Goal: Task Accomplishment & Management: Use online tool/utility

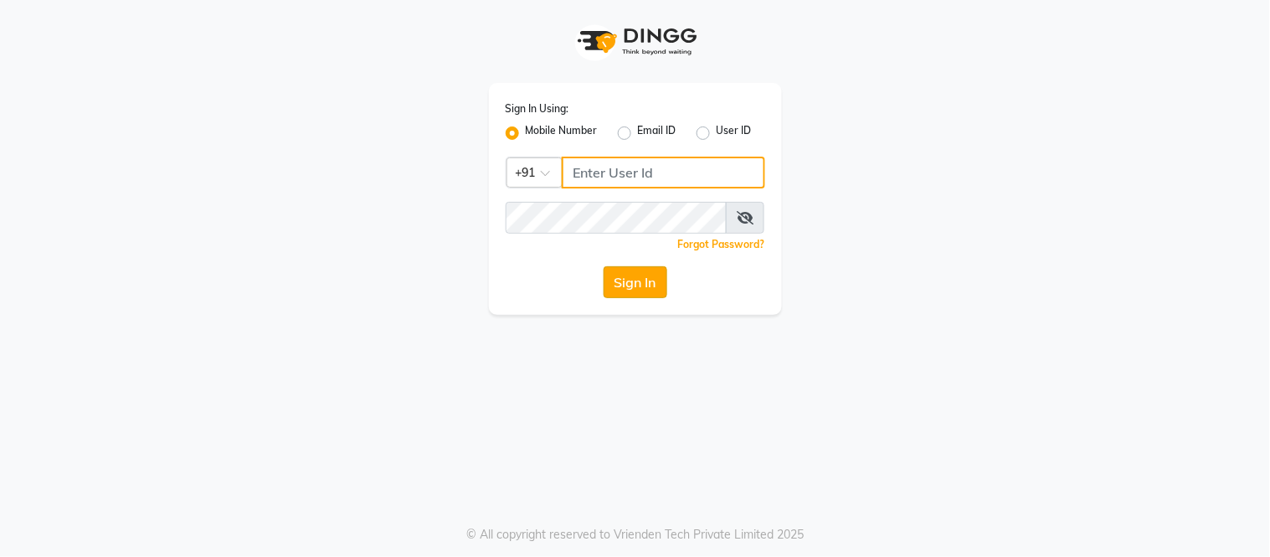
type input "8750002626"
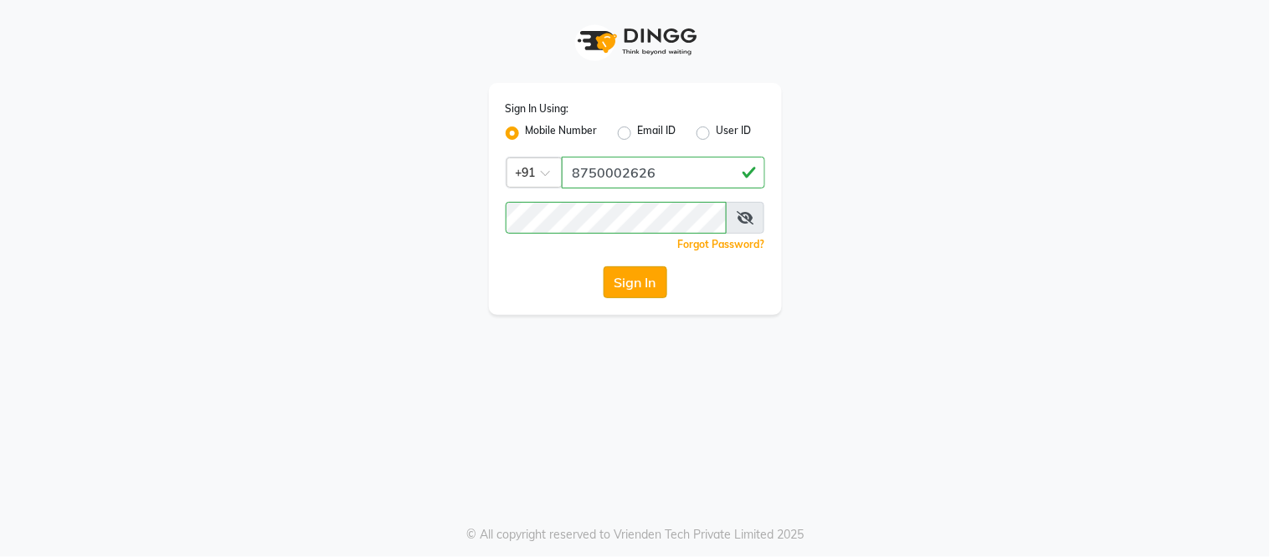
click at [637, 274] on button "Sign In" at bounding box center [635, 282] width 64 height 32
click at [637, 274] on div "Sign In" at bounding box center [634, 282] width 259 height 32
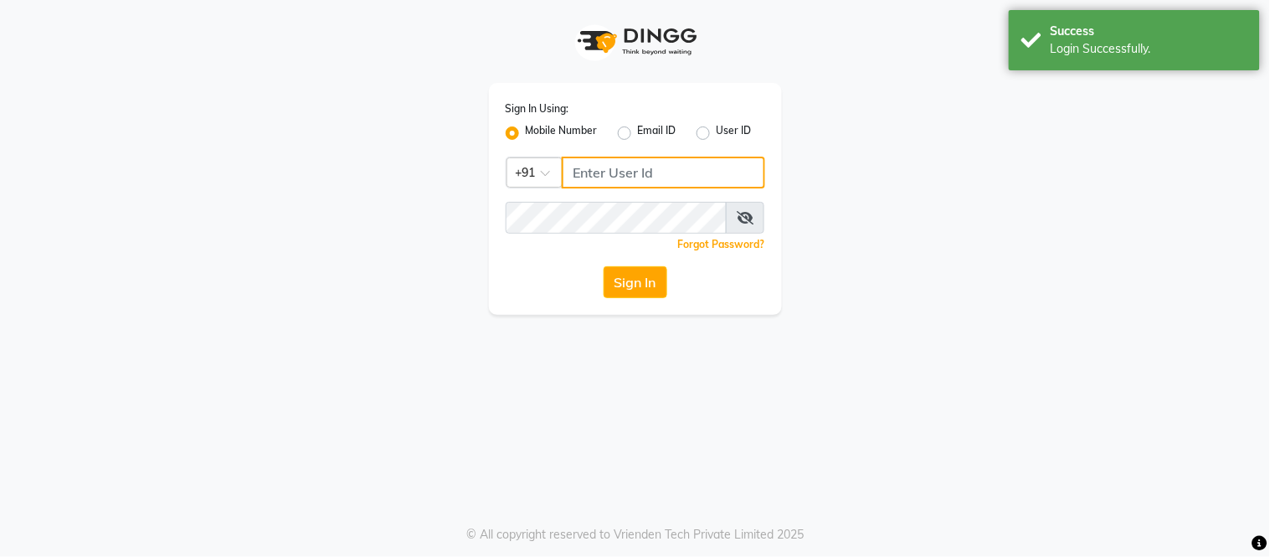
type input "8750002626"
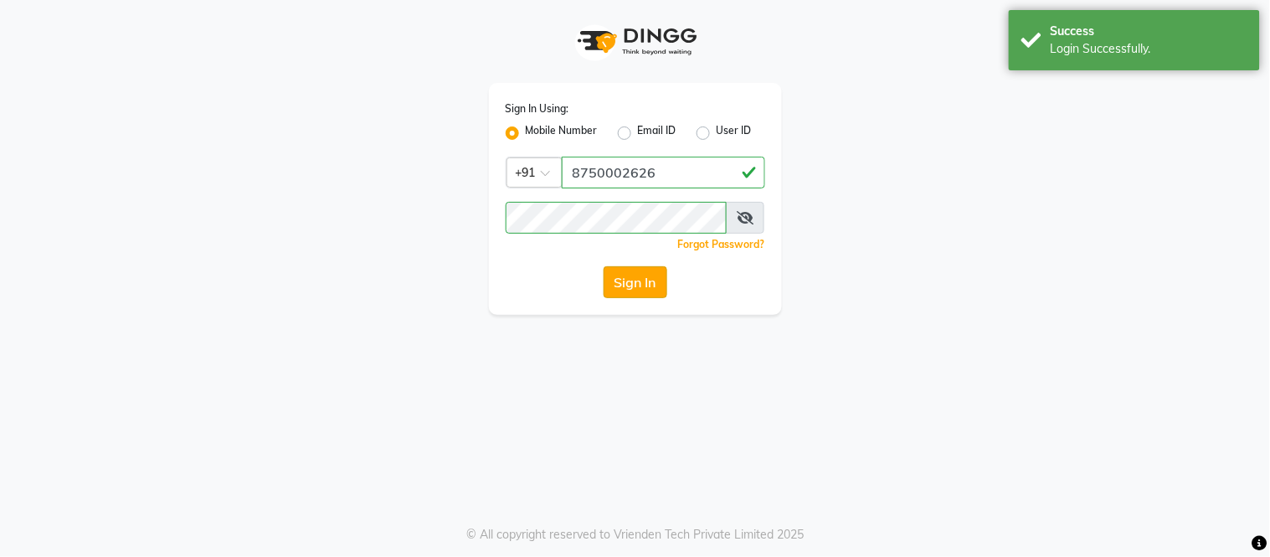
click at [622, 283] on button "Sign In" at bounding box center [635, 282] width 64 height 32
click at [622, 283] on div "Sign In" at bounding box center [634, 282] width 259 height 32
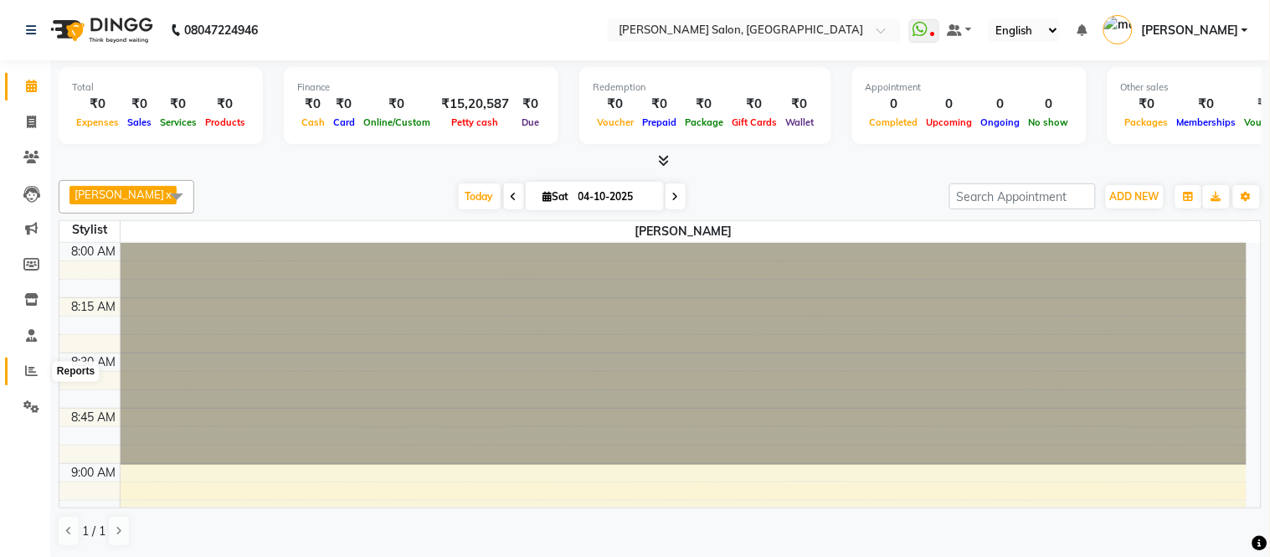
click at [25, 373] on icon at bounding box center [31, 370] width 13 height 13
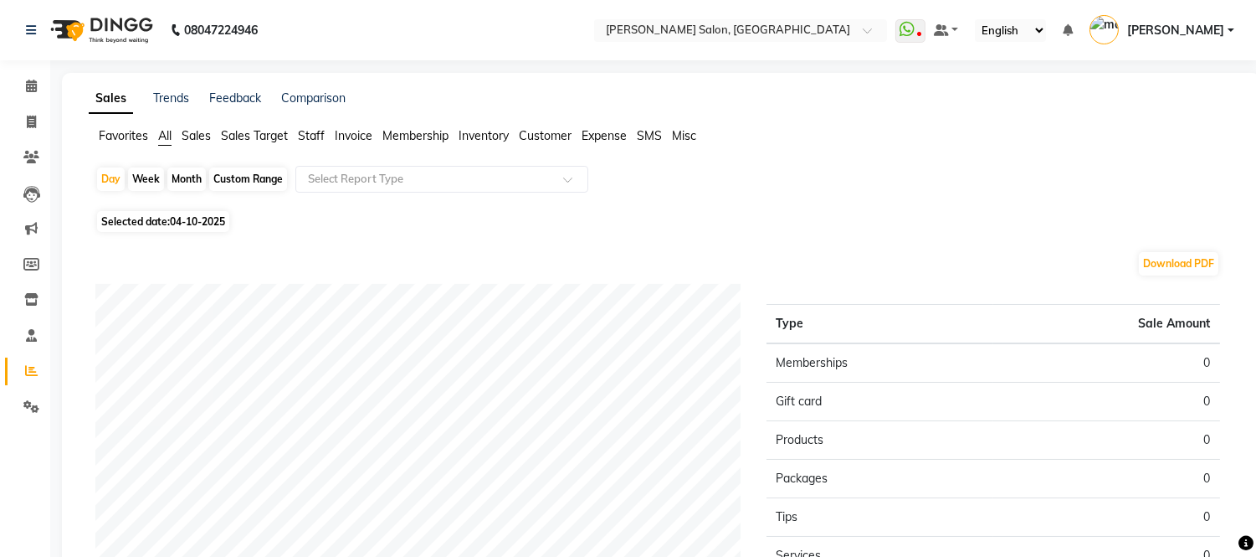
click at [319, 132] on span "Staff" at bounding box center [311, 135] width 27 height 15
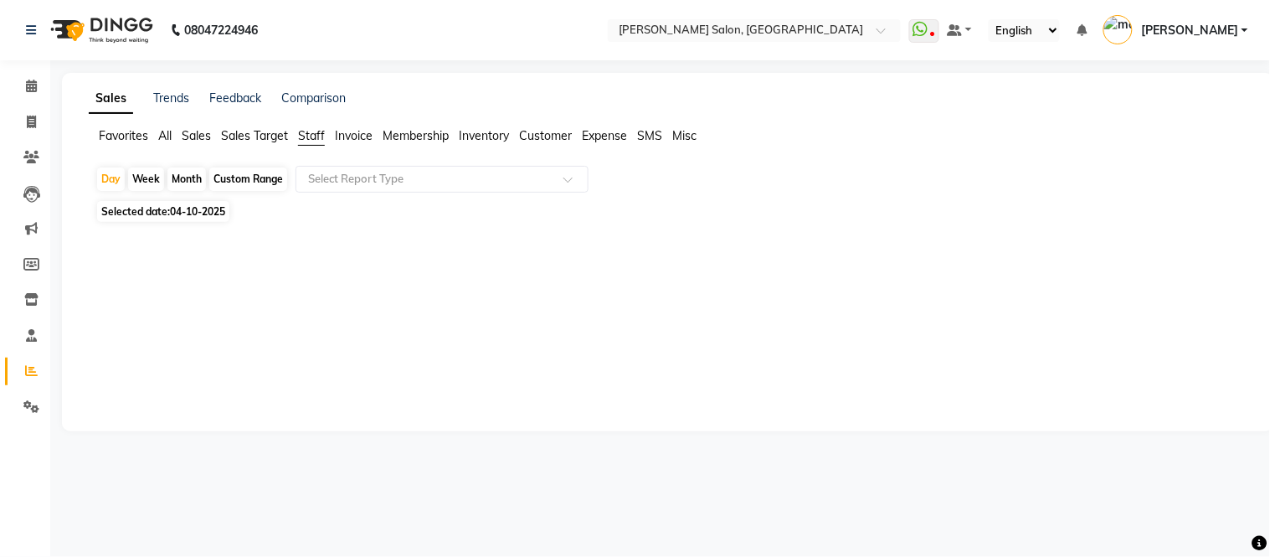
click at [247, 176] on div "Custom Range" at bounding box center [248, 178] width 78 height 23
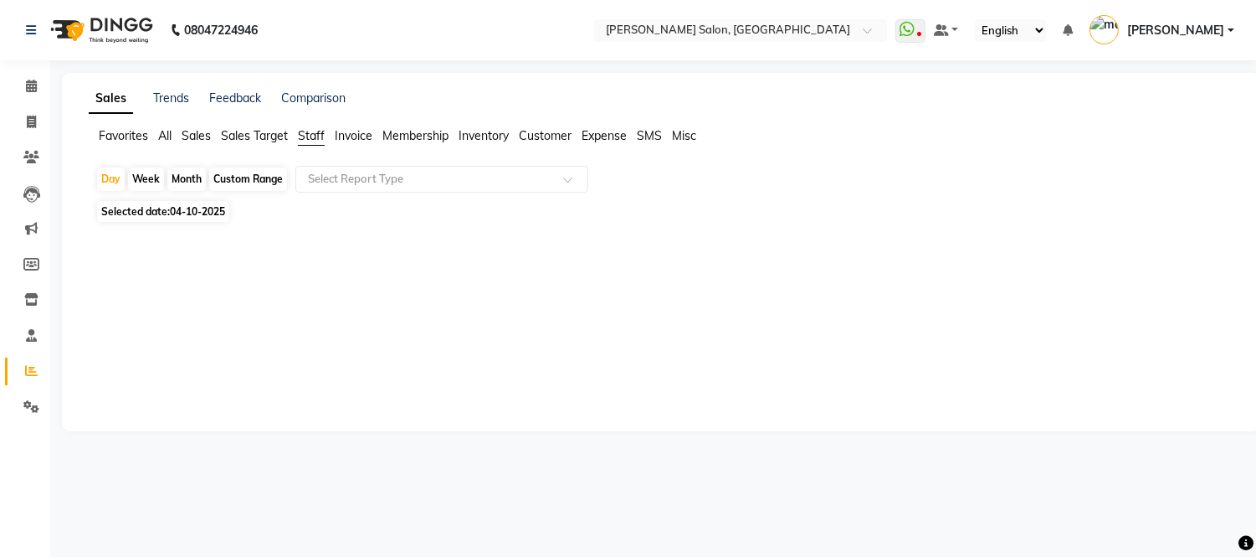
select select "10"
select select "2025"
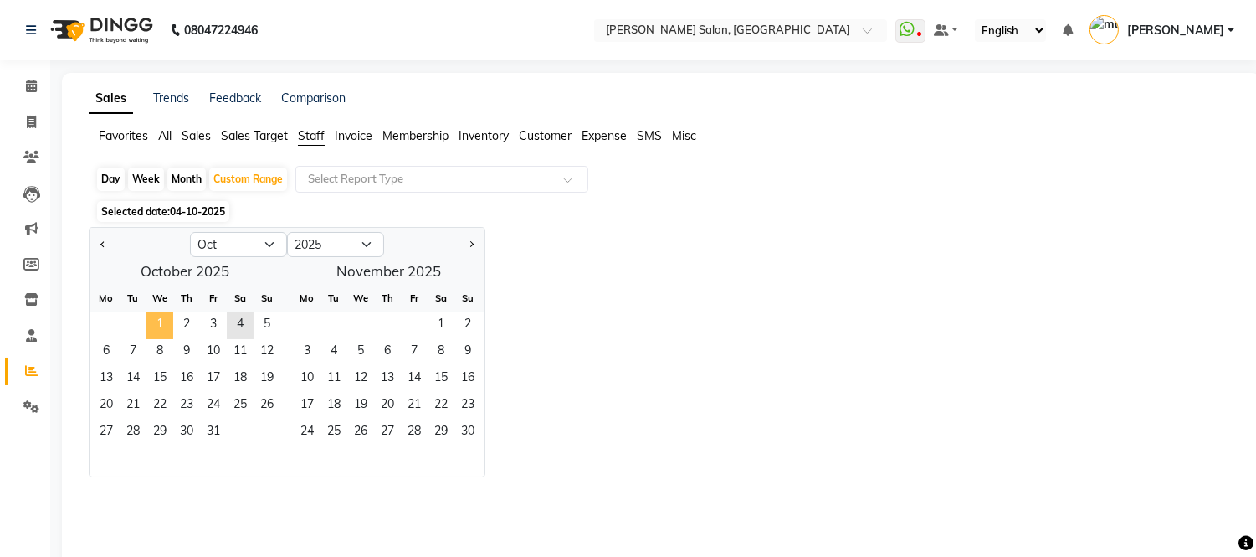
click at [156, 324] on span "1" at bounding box center [159, 325] width 27 height 27
click at [231, 326] on span "4" at bounding box center [240, 325] width 27 height 27
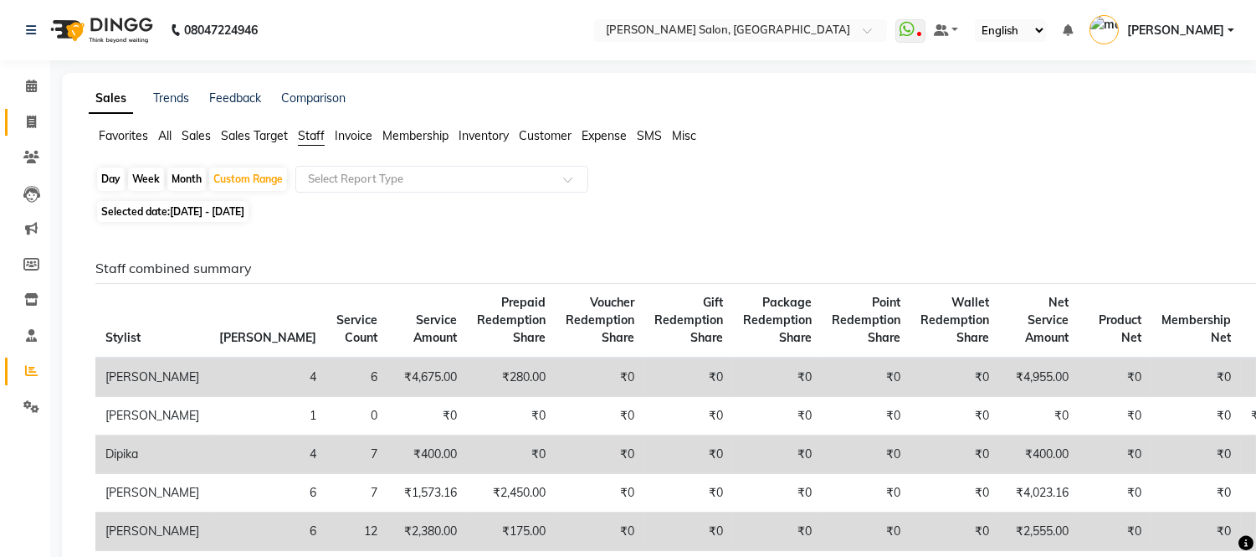
click at [30, 110] on link "Invoice" at bounding box center [25, 123] width 40 height 28
select select "service"
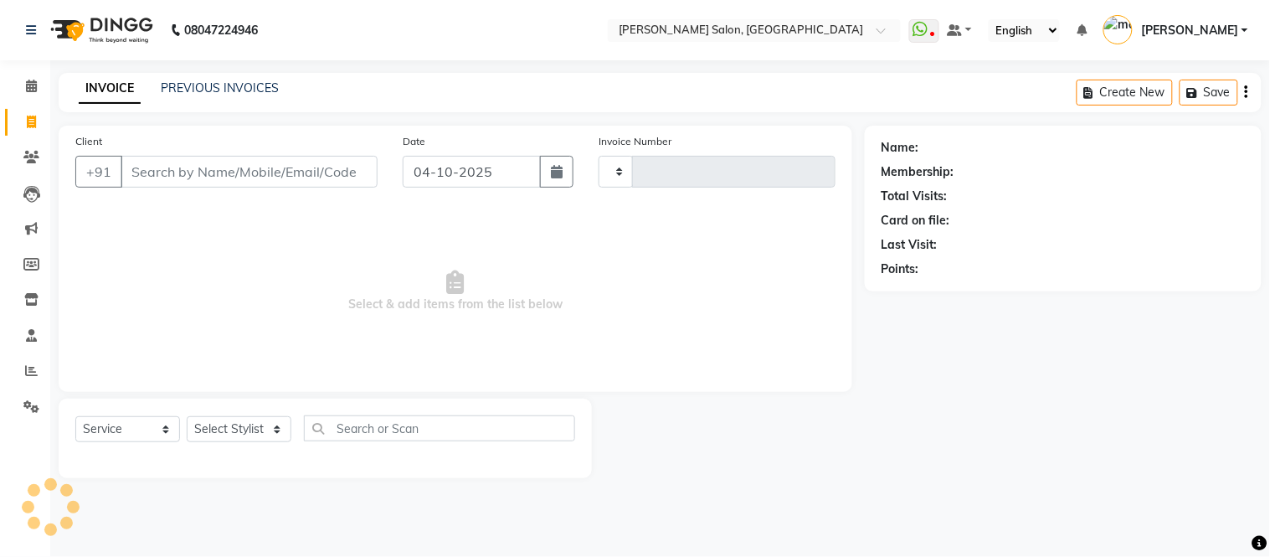
type input "2349"
select select "6469"
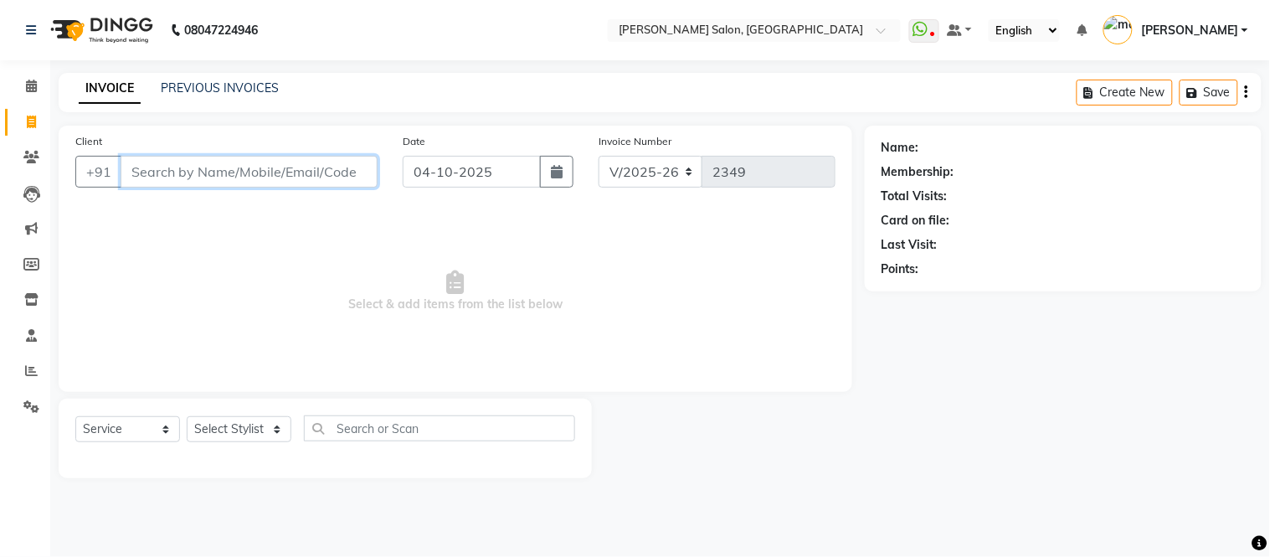
click at [202, 165] on input "Client" at bounding box center [249, 172] width 257 height 32
type input "e"
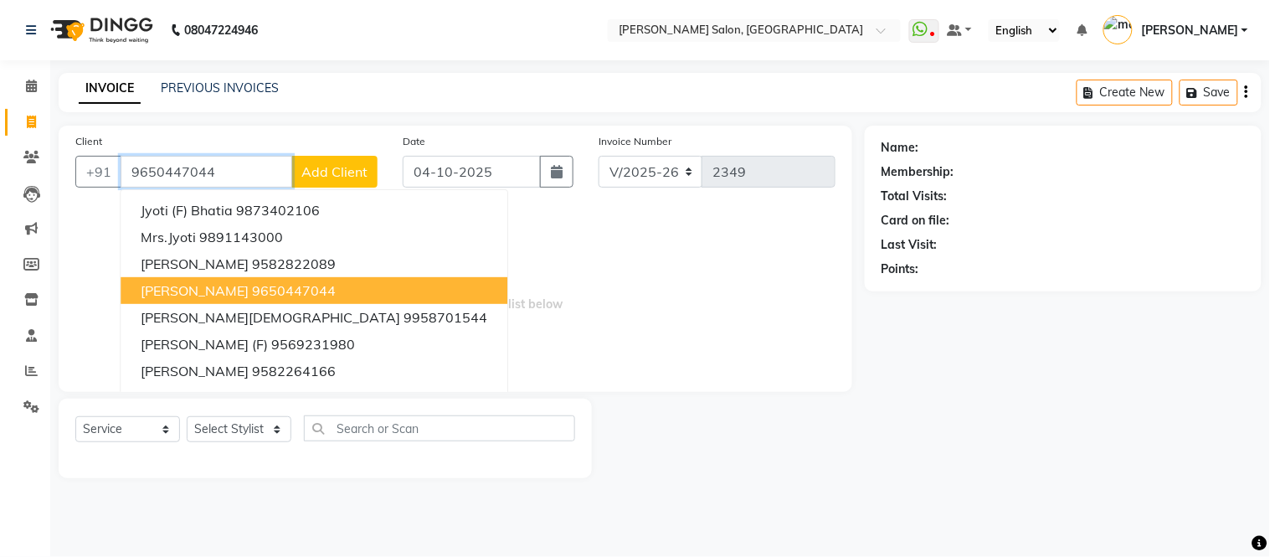
type input "9650447044"
select select "1: Object"
